Goal: Information Seeking & Learning: Learn about a topic

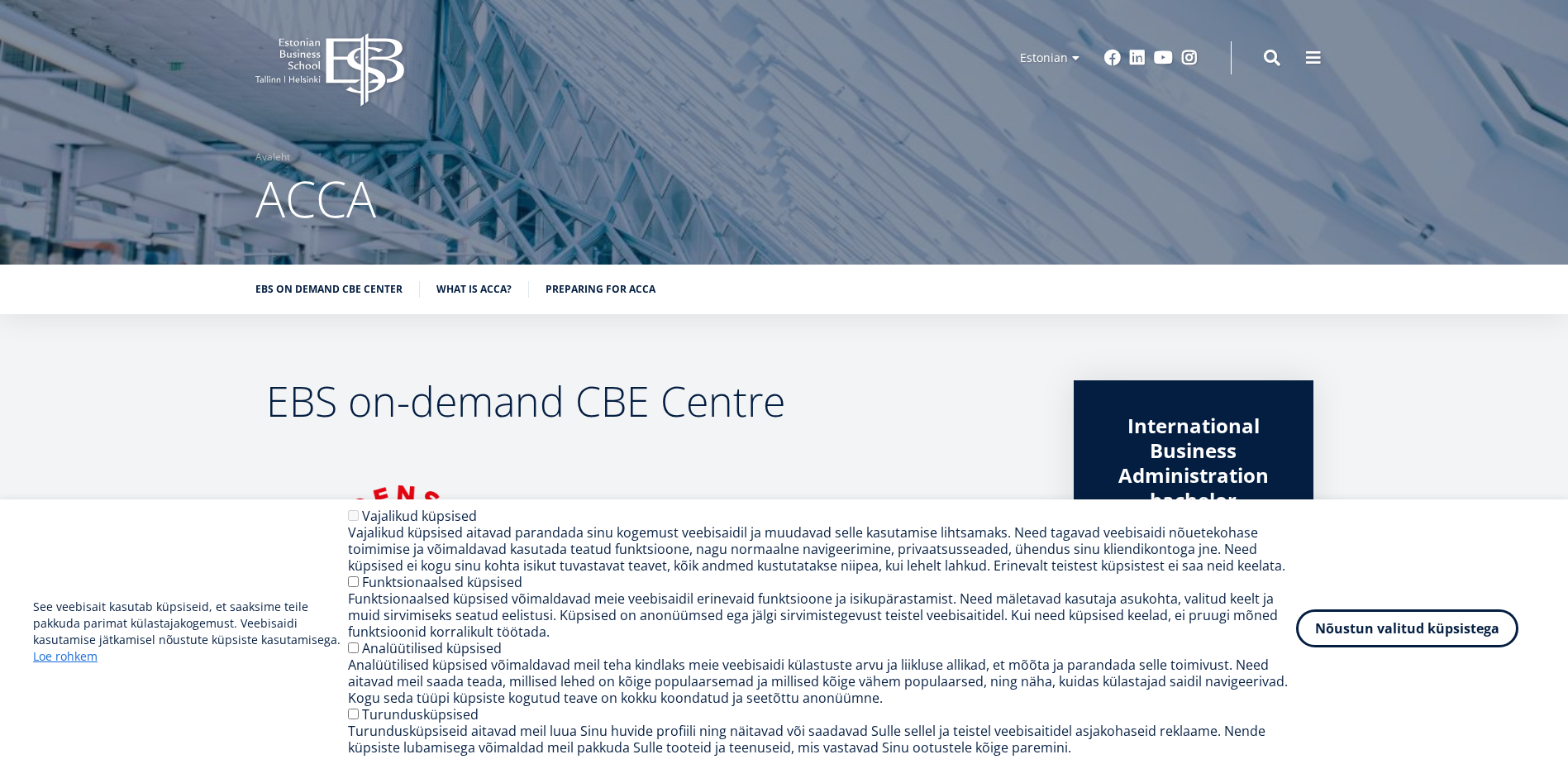
click at [1344, 629] on button "Nõustun valitud küpsistega" at bounding box center [1407, 628] width 223 height 38
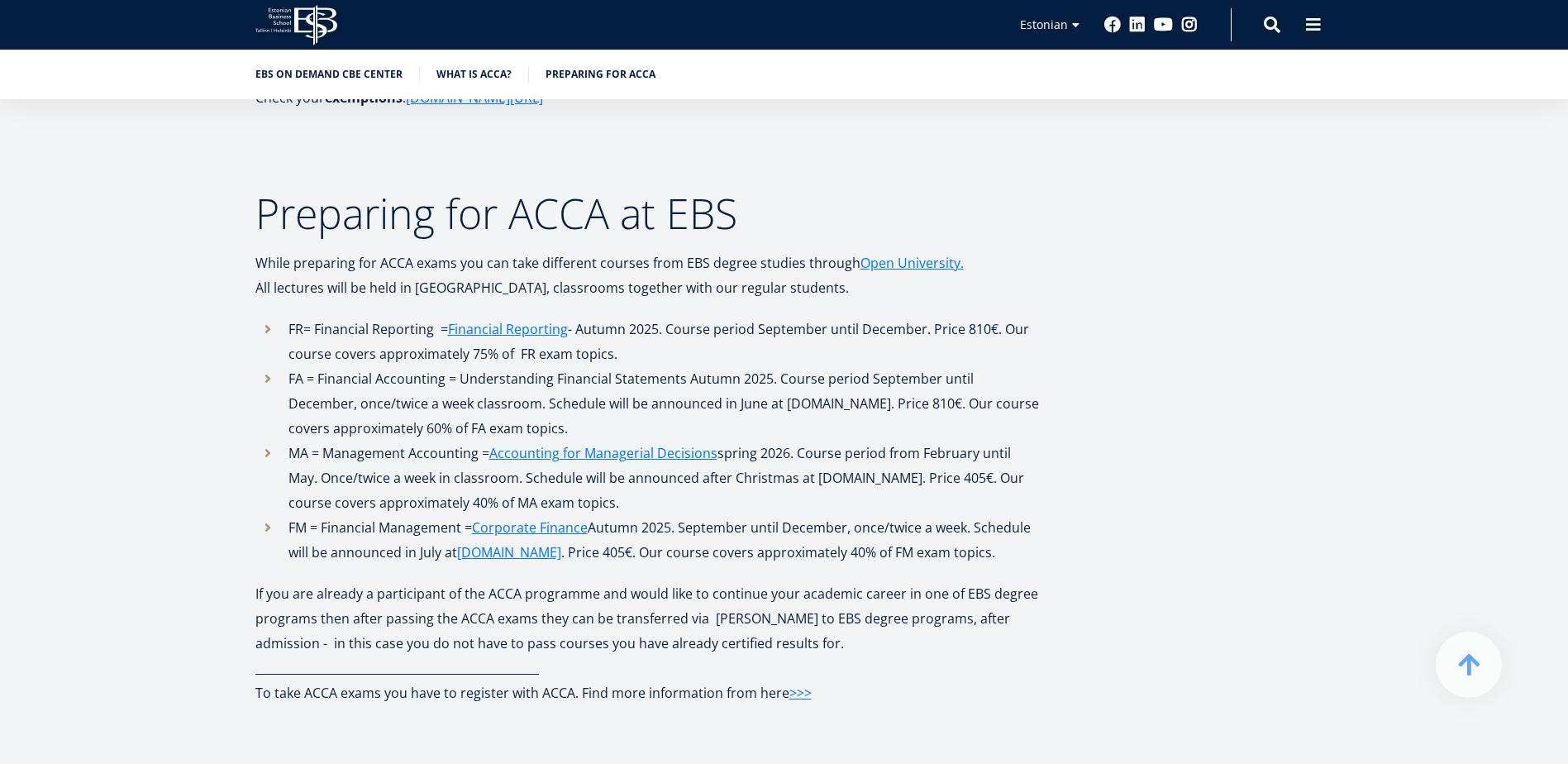
scroll to position [2479, 0]
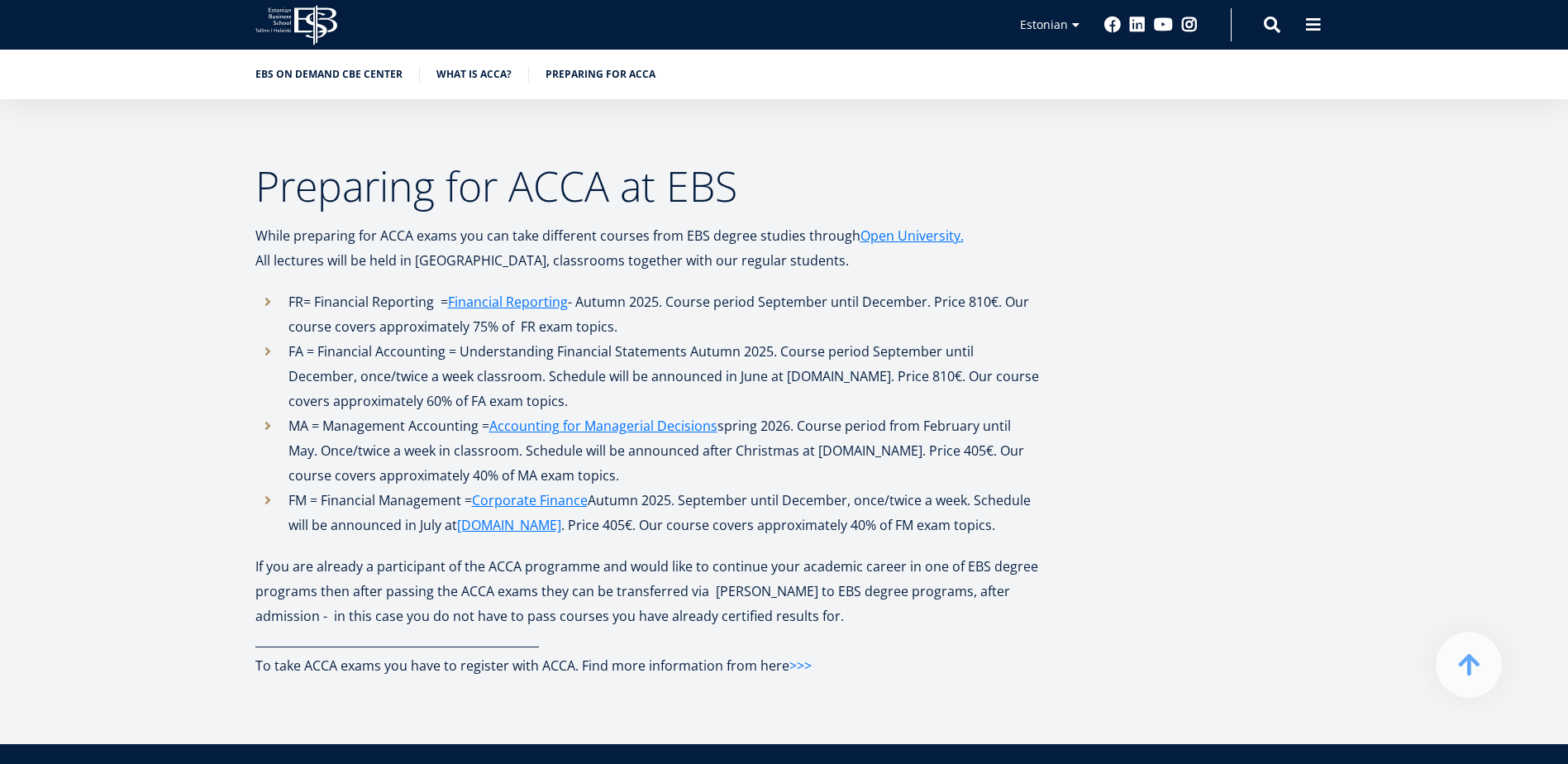
click at [797, 653] on link ">>>" at bounding box center [800, 665] width 22 height 25
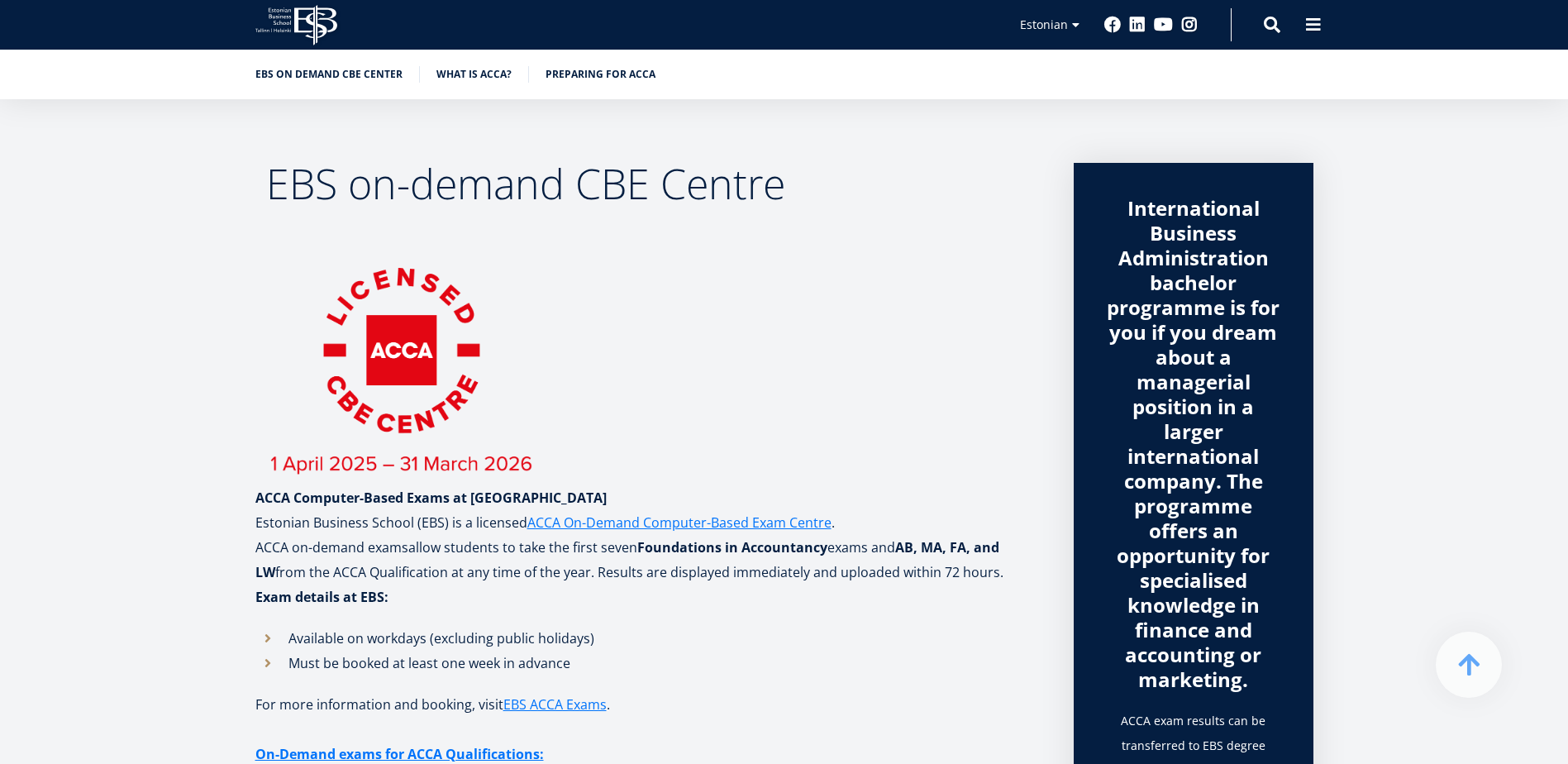
scroll to position [0, 0]
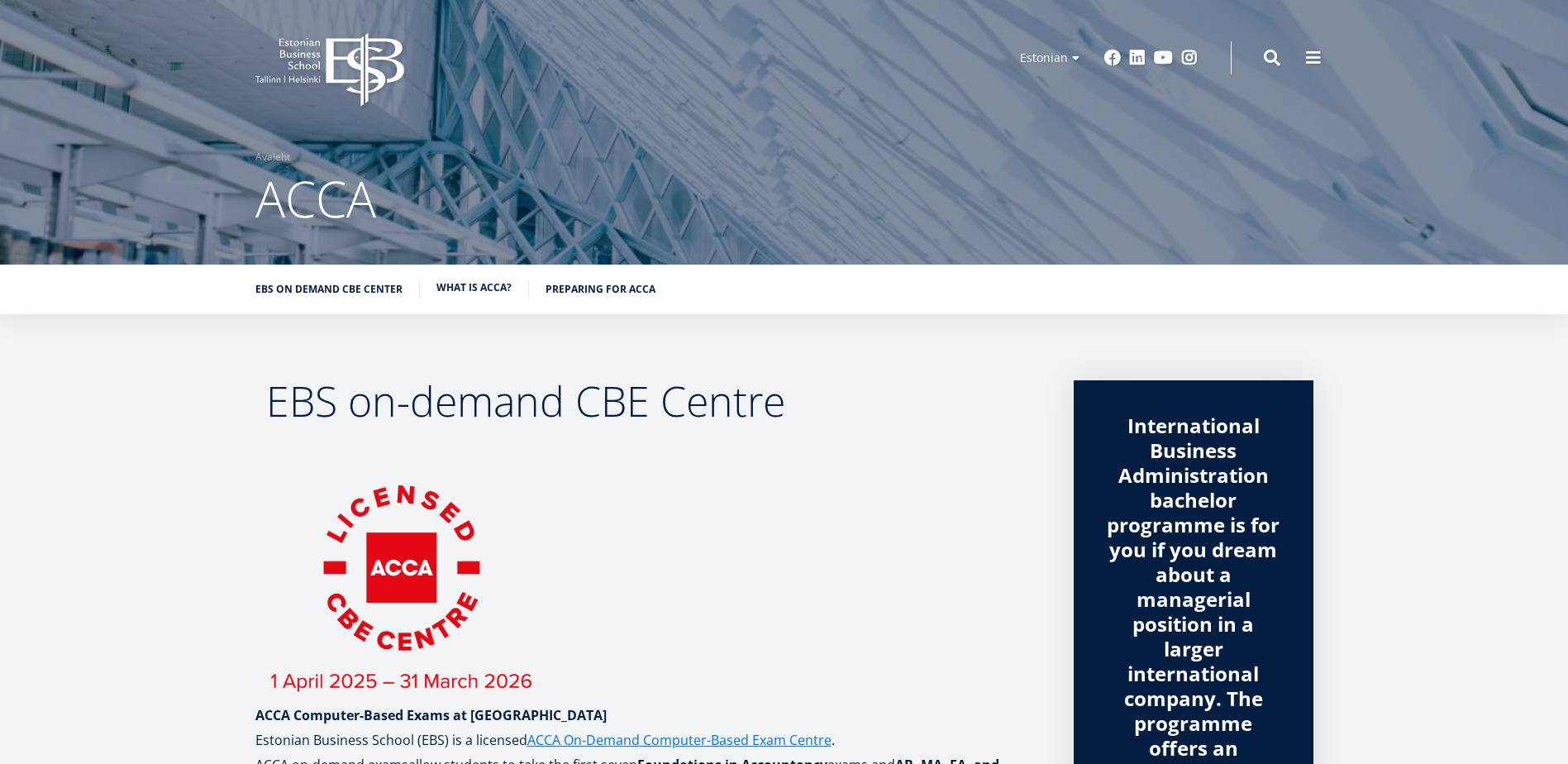
click at [468, 281] on link "What is ACCA?" at bounding box center [474, 287] width 75 height 17
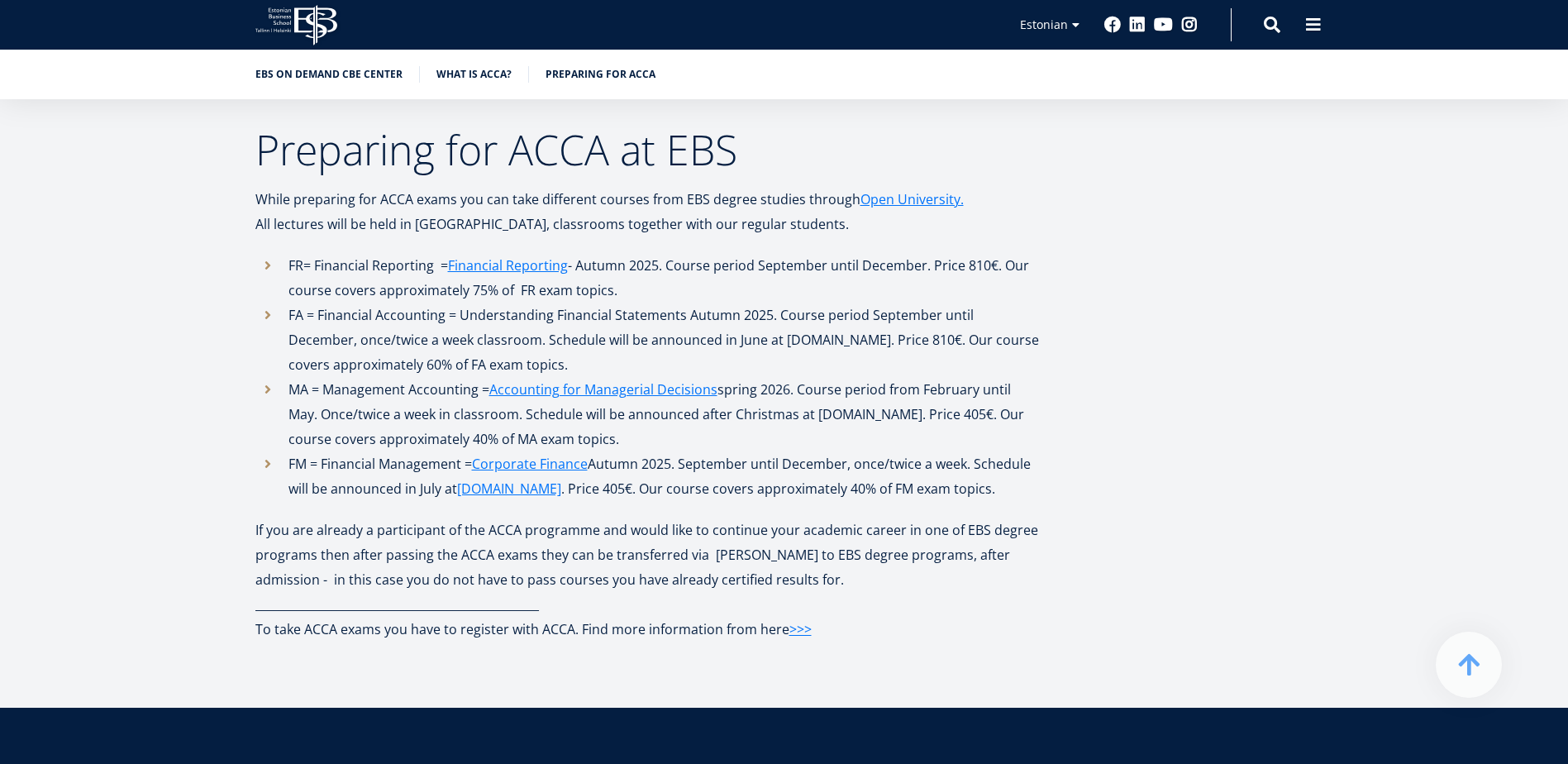
scroll to position [2623, 0]
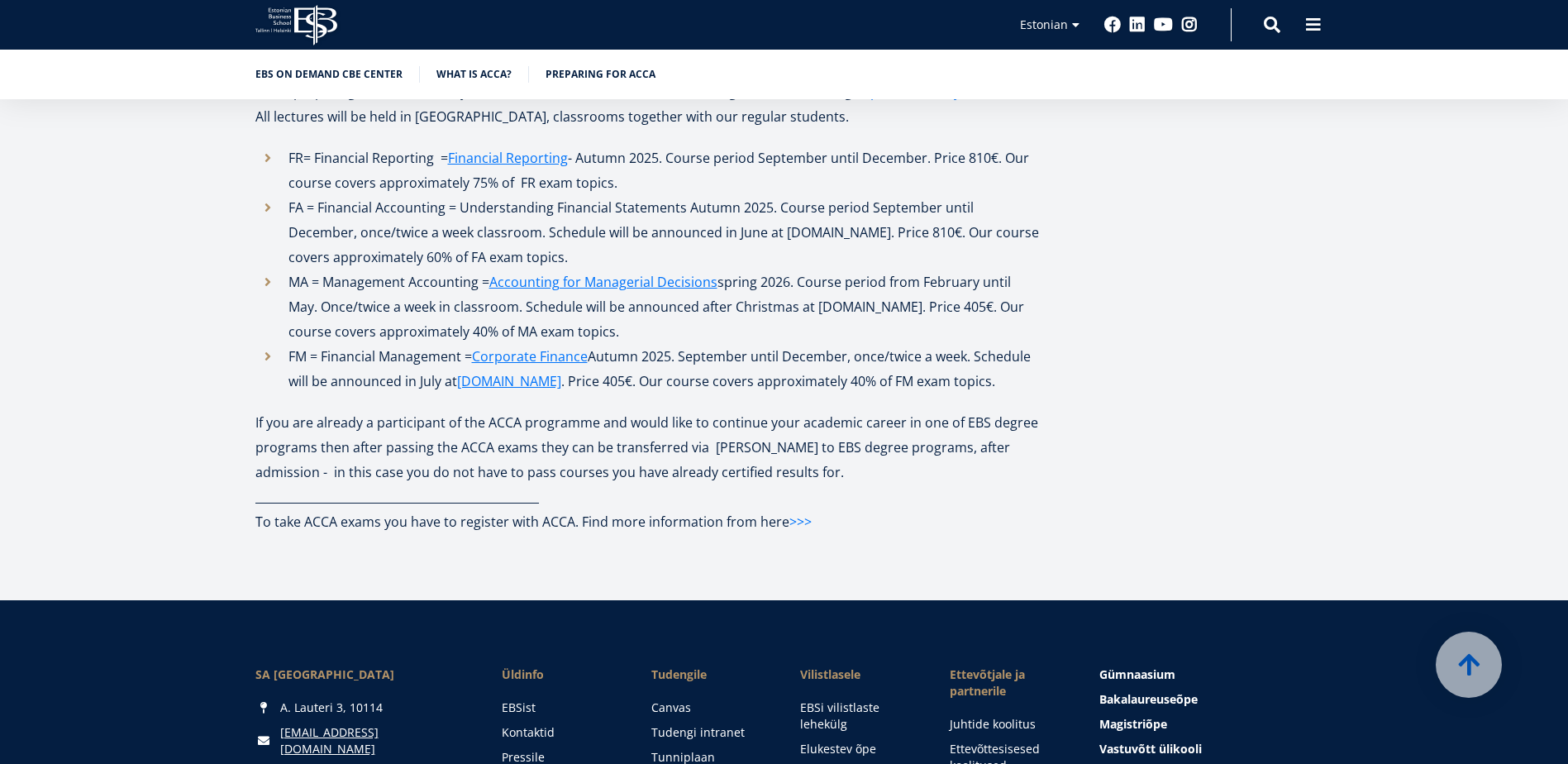
click at [805, 509] on link ">>>" at bounding box center [800, 521] width 22 height 25
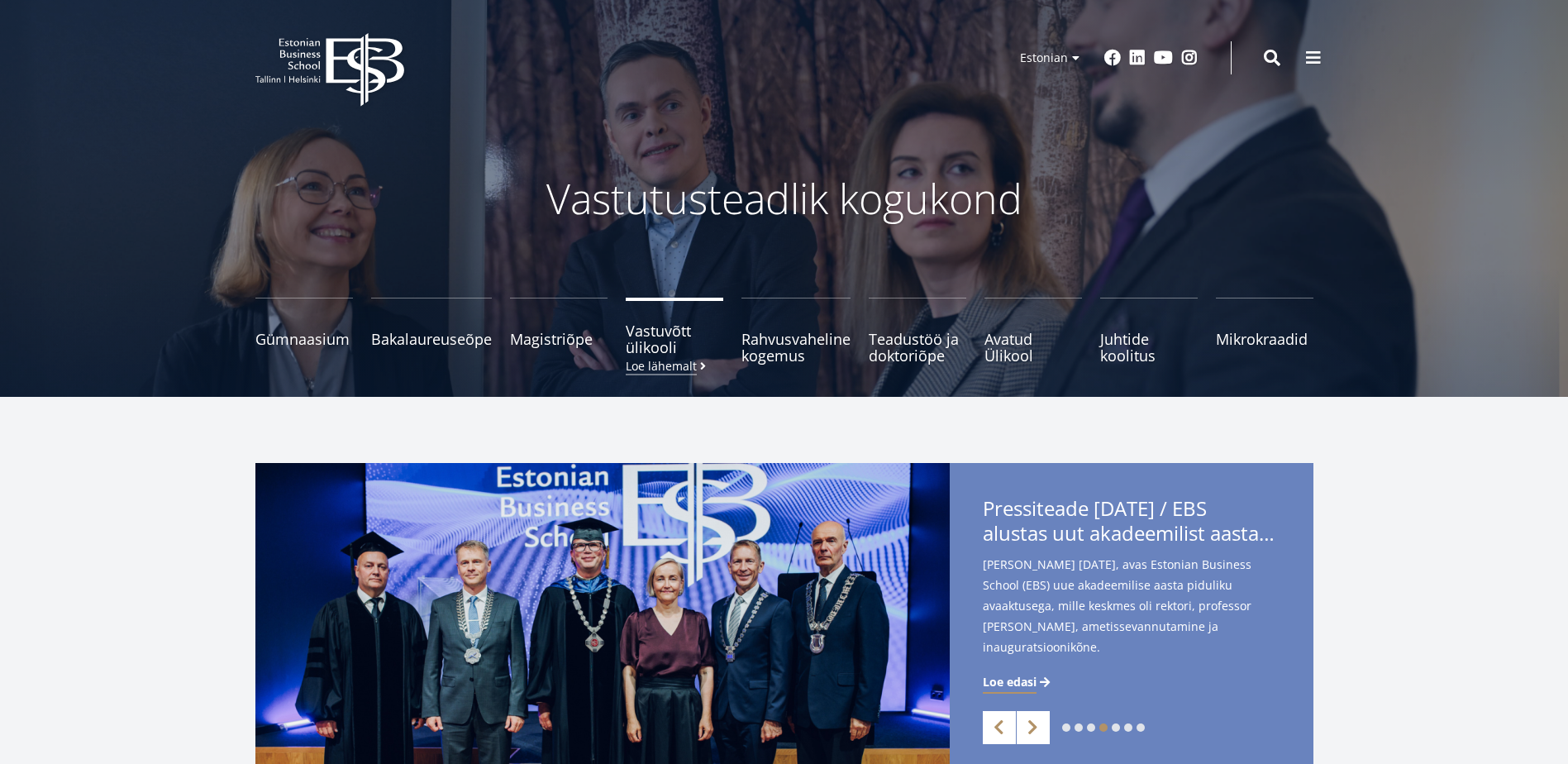
click at [644, 349] on span "Vastuvõtt ülikooli Loe lähemalt" at bounding box center [674, 339] width 98 height 33
